Goal: Task Accomplishment & Management: Manage account settings

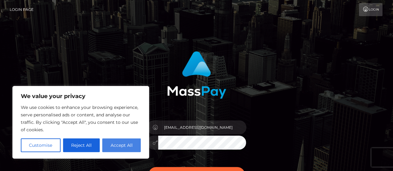
click at [121, 146] on button "Accept All" at bounding box center [121, 145] width 38 height 14
checkbox input "true"
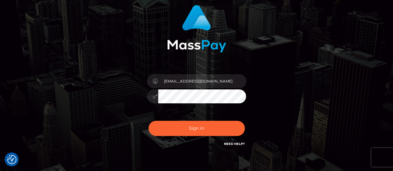
scroll to position [62, 0]
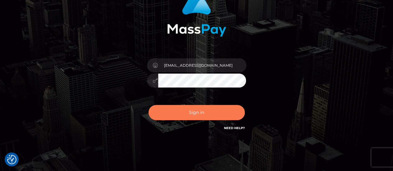
click at [195, 110] on button "Sign in" at bounding box center [196, 112] width 96 height 15
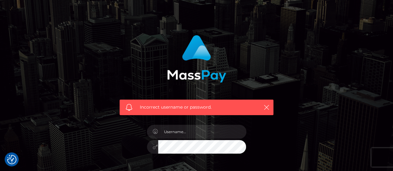
scroll to position [62, 0]
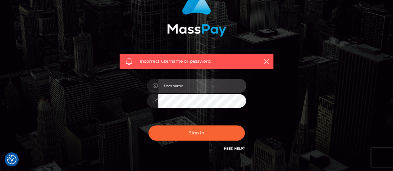
click at [191, 84] on input "text" at bounding box center [202, 86] width 88 height 14
type input "[EMAIL_ADDRESS][DOMAIN_NAME]"
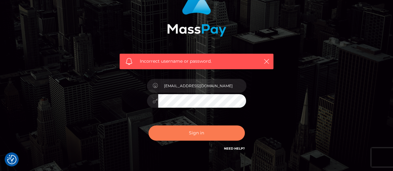
click at [189, 134] on button "Sign in" at bounding box center [196, 132] width 96 height 15
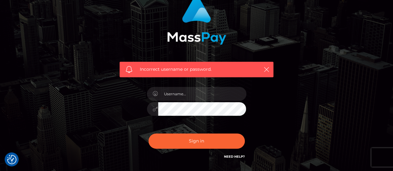
scroll to position [62, 0]
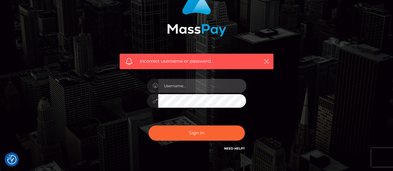
click at [177, 88] on input "text" at bounding box center [202, 86] width 88 height 14
type input "wish.remain.anonymous@gmail.com"
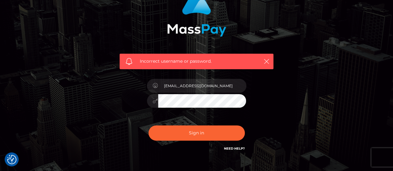
click at [148, 125] on button "Sign in" at bounding box center [196, 132] width 96 height 15
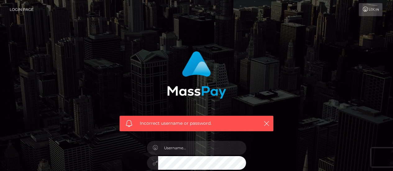
scroll to position [62, 0]
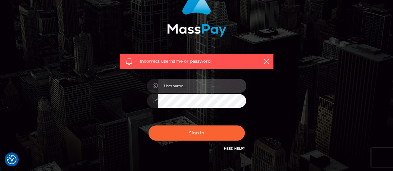
drag, startPoint x: 179, startPoint y: 83, endPoint x: 180, endPoint y: 88, distance: 4.1
click at [179, 83] on input "text" at bounding box center [202, 86] width 88 height 14
type input "[EMAIL_ADDRESS][DOMAIN_NAME]"
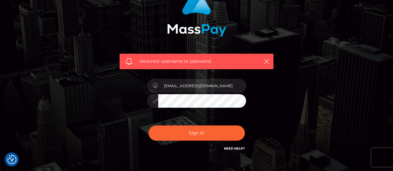
click at [148, 101] on div at bounding box center [196, 100] width 99 height 12
click at [99, 121] on div "Incorrect username or password. wish.remain.anonymous@gmail.com" at bounding box center [197, 73] width 354 height 178
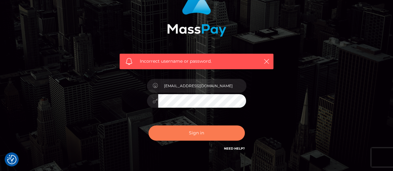
click at [170, 136] on button "Sign in" at bounding box center [196, 132] width 96 height 15
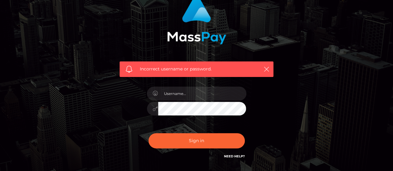
scroll to position [62, 0]
